Goal: Find specific page/section: Find specific page/section

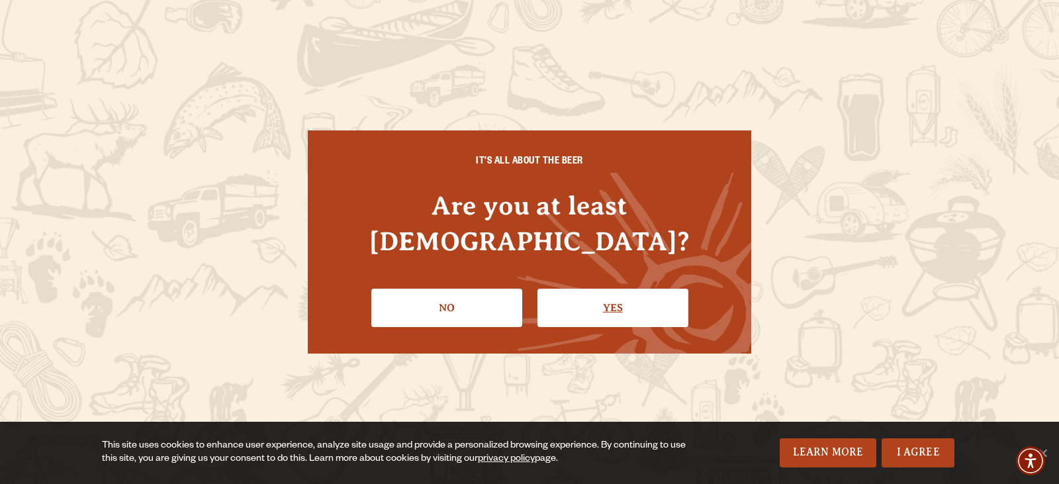
click at [589, 288] on link "Yes" at bounding box center [612, 307] width 151 height 38
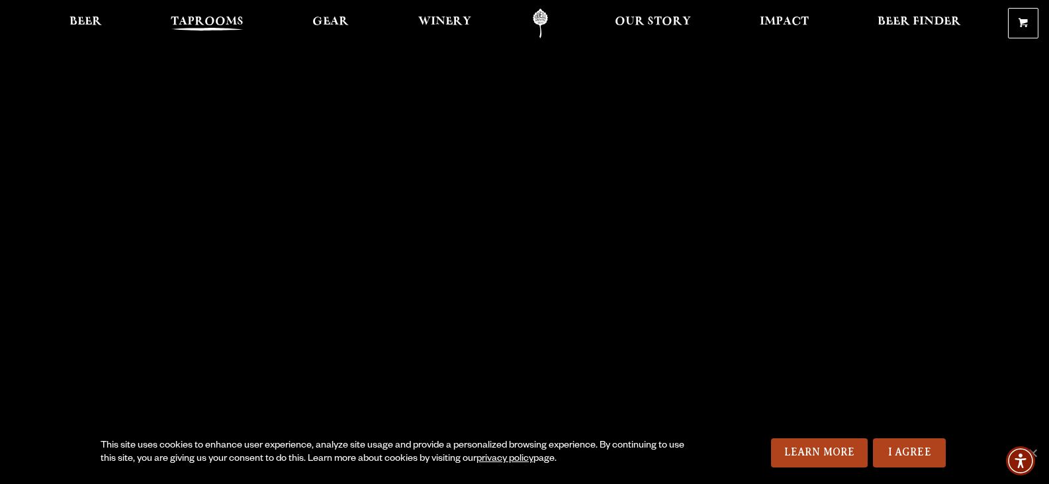
click at [210, 26] on span "Taprooms" at bounding box center [207, 22] width 73 height 11
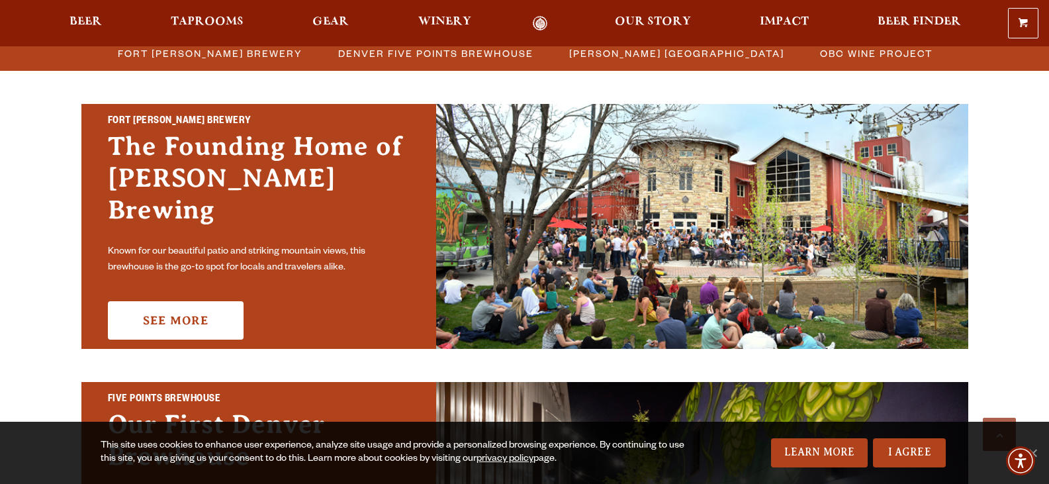
scroll to position [397, 0]
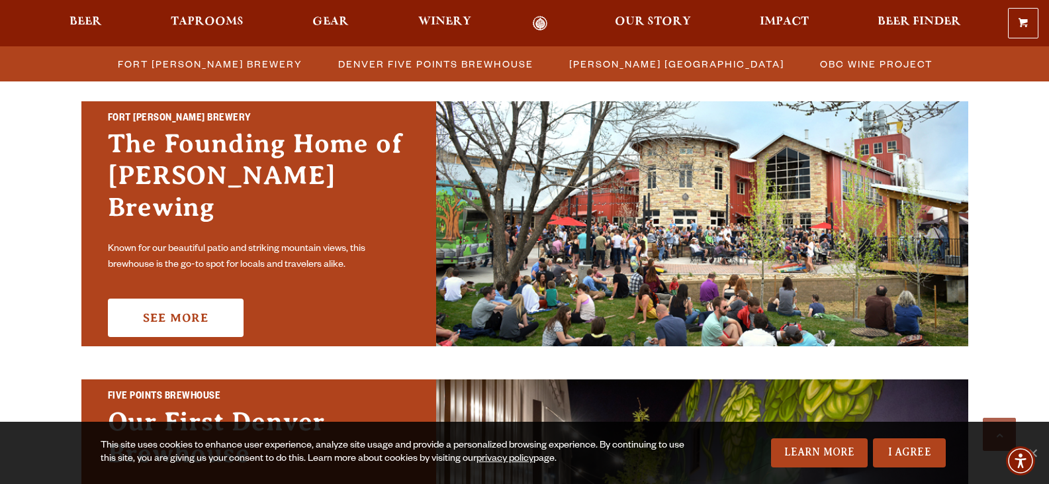
click at [183, 266] on div "Fort Collins Brewery The Founding Home of Odell Brewing Known for our beautiful…" at bounding box center [258, 223] width 355 height 245
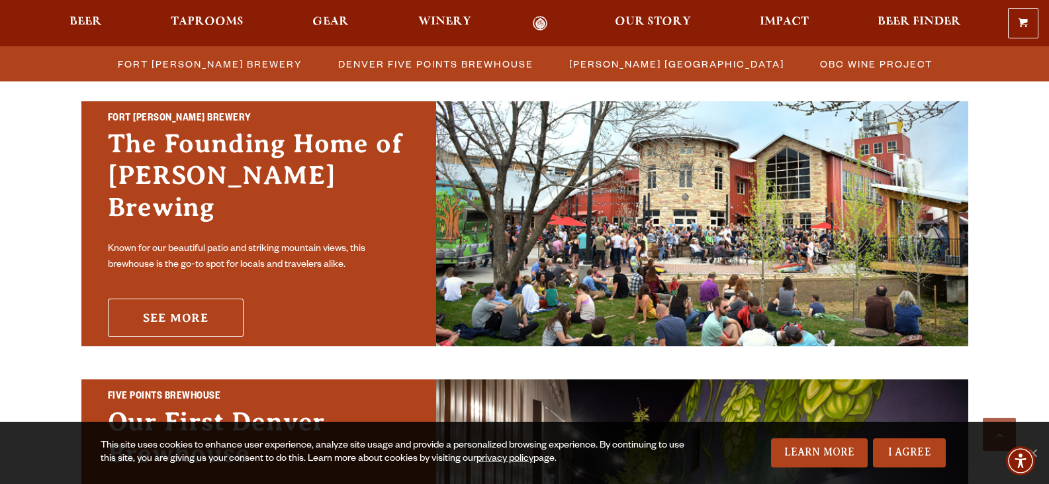
click at [180, 298] on link "See More" at bounding box center [176, 317] width 136 height 38
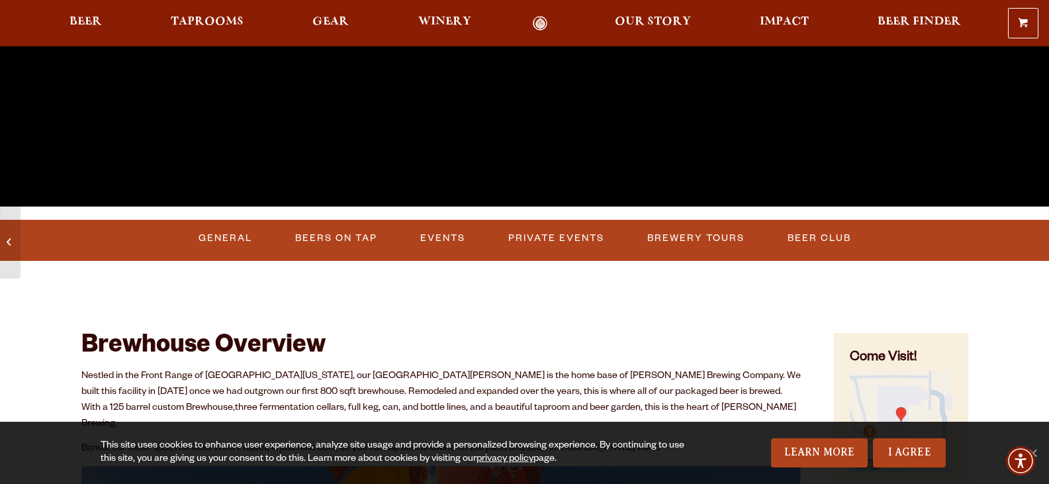
scroll to position [397, 0]
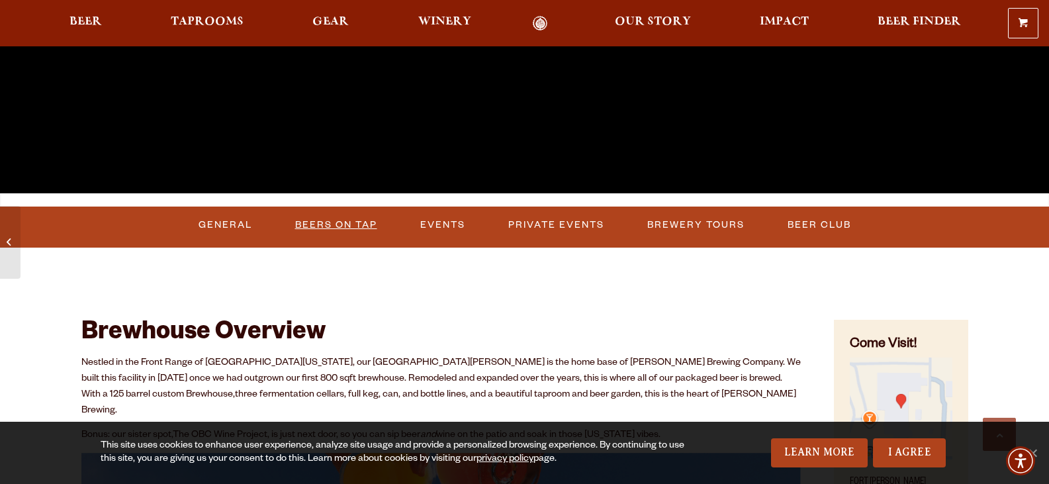
click at [312, 217] on link "Beers on Tap" at bounding box center [336, 225] width 93 height 30
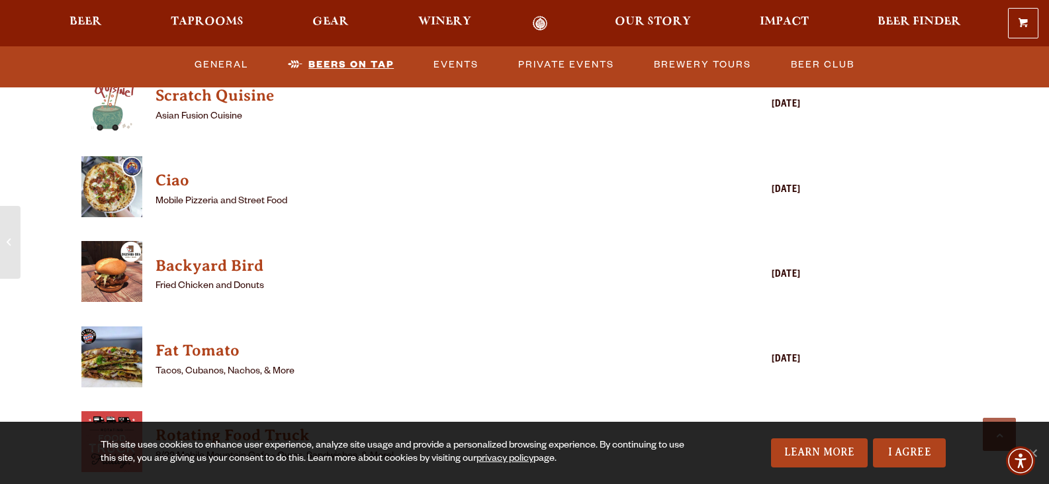
scroll to position [3223, 0]
